Goal: Book appointment/travel/reservation

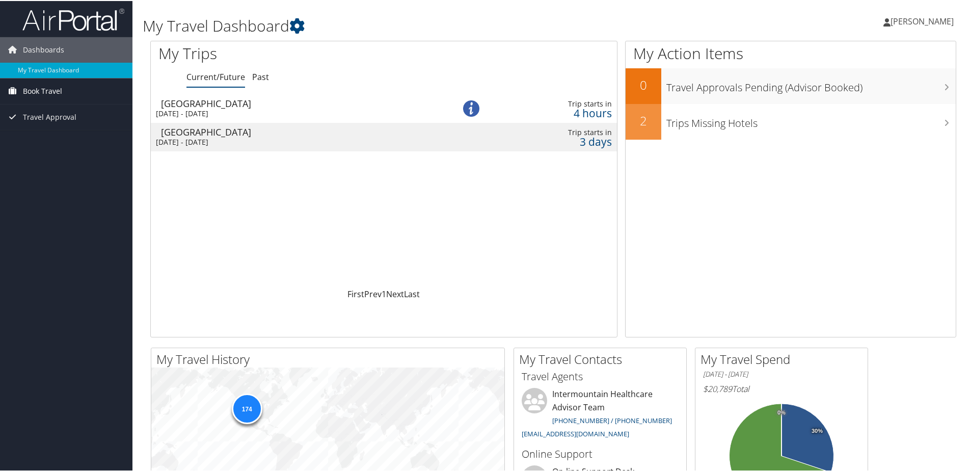
click at [34, 91] on span "Book Travel" at bounding box center [42, 89] width 39 height 25
click at [26, 128] on link "Book/Manage Online Trips" at bounding box center [66, 125] width 132 height 15
click at [56, 121] on link "Book/Manage Online Trips" at bounding box center [66, 125] width 132 height 15
click at [71, 127] on link "Book/Manage Online Trips" at bounding box center [66, 125] width 132 height 15
click at [80, 127] on link "Book/Manage Online Trips" at bounding box center [66, 125] width 132 height 15
